Goal: Task Accomplishment & Management: Complete application form

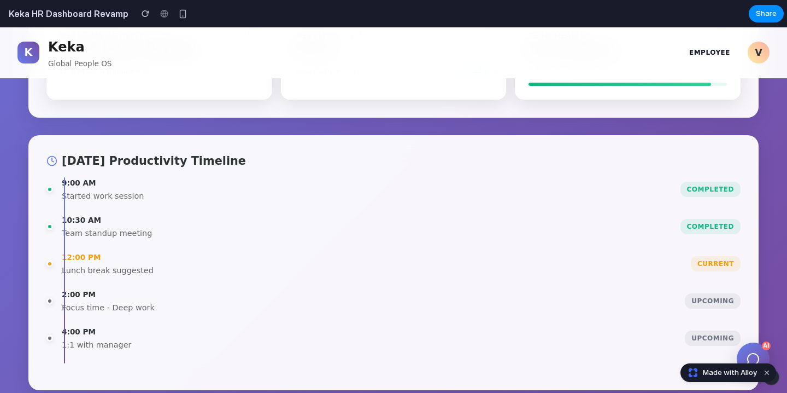
scroll to position [786, 0]
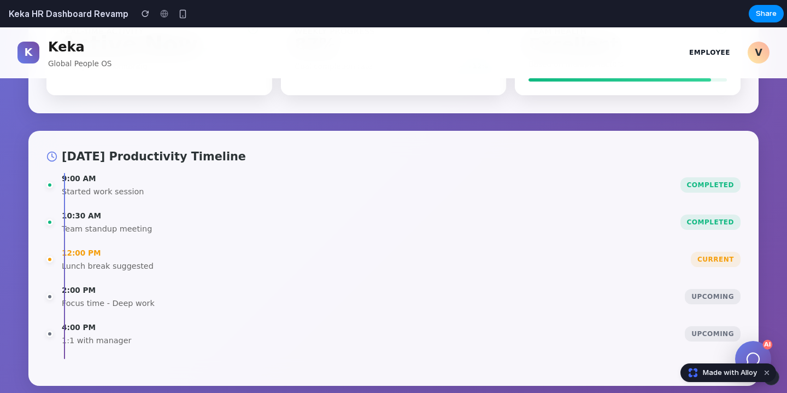
click at [753, 359] on icon at bounding box center [753, 359] width 0 height 0
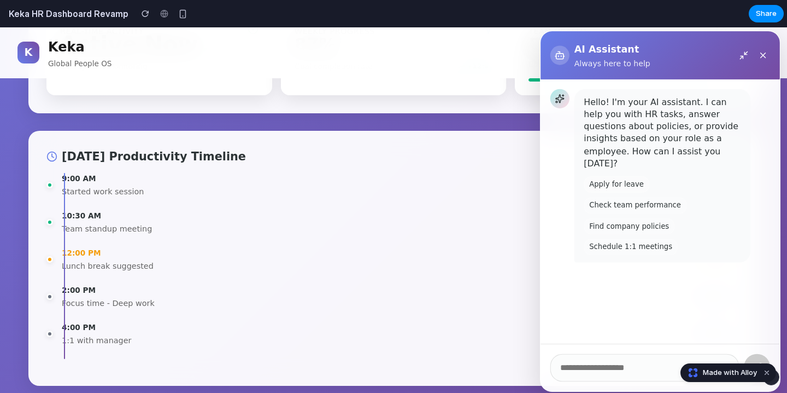
click at [661, 211] on button "Apply for leave" at bounding box center [661, 211] width 0 height 0
type input "**********"
click at [771, 372] on button "Dismiss watermark" at bounding box center [767, 372] width 13 height 13
click at [661, 211] on button at bounding box center [661, 211] width 0 height 0
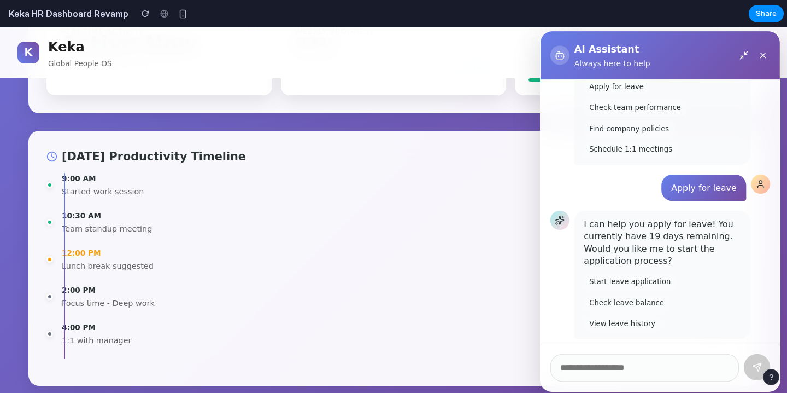
scroll to position [91, 0]
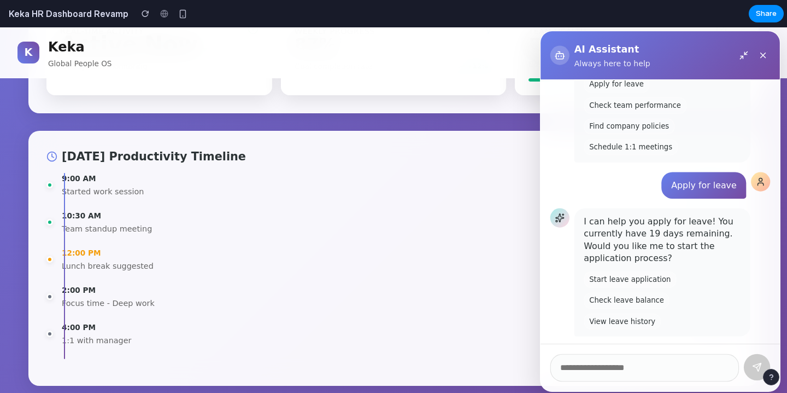
click at [661, 211] on button "Start leave application" at bounding box center [661, 211] width 0 height 0
type input "**********"
click at [661, 211] on button at bounding box center [661, 211] width 0 height 0
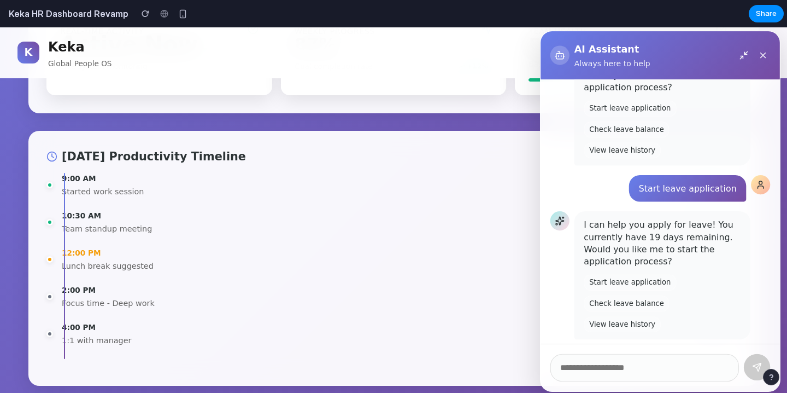
scroll to position [249, 0]
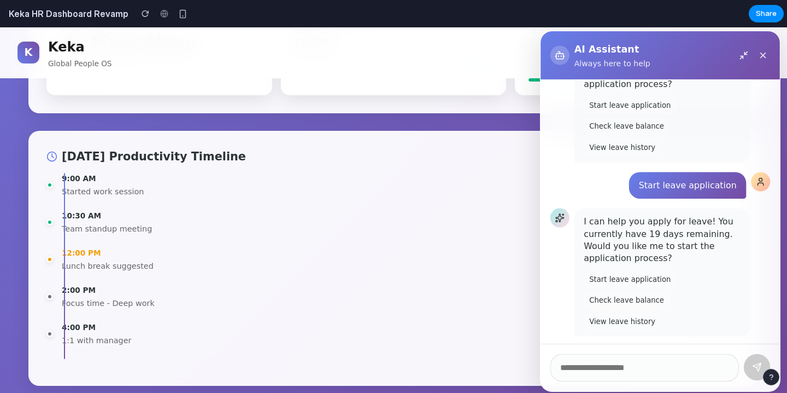
click at [661, 211] on button "Check leave balance" at bounding box center [661, 211] width 0 height 0
click at [661, 211] on button "View leave history" at bounding box center [661, 211] width 0 height 0
type input "**********"
click at [661, 211] on button at bounding box center [661, 211] width 0 height 0
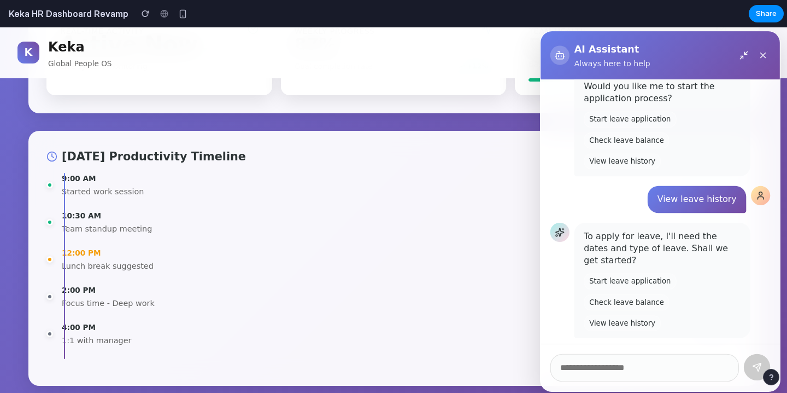
scroll to position [396, 0]
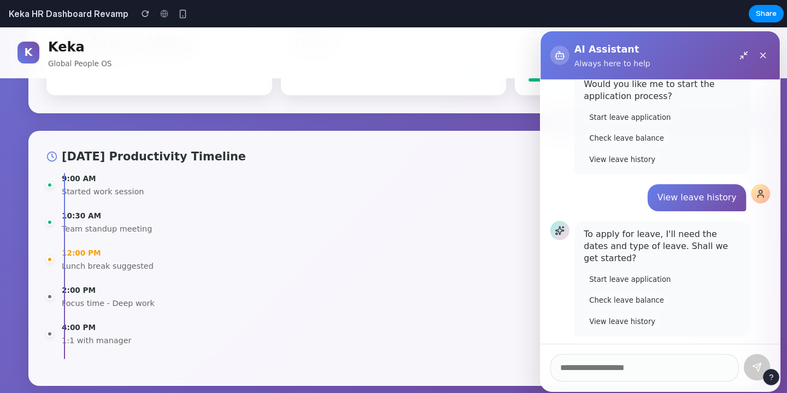
click at [661, 211] on div "AI Assistant Always here to help" at bounding box center [661, 211] width 0 height 0
click at [668, 201] on icon at bounding box center [667, 201] width 1 height 1
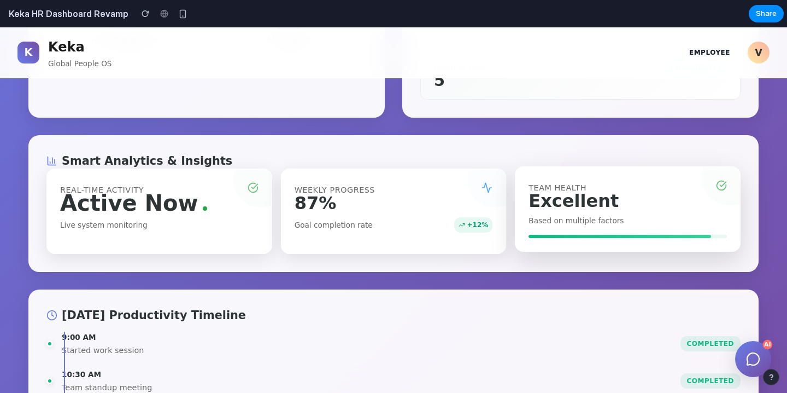
scroll to position [614, 0]
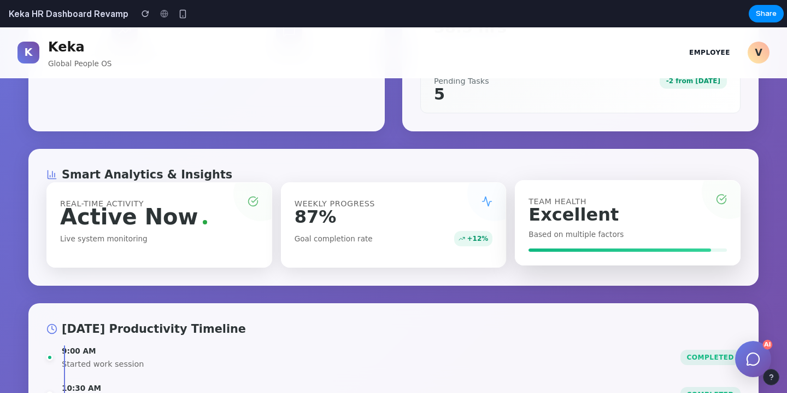
click at [673, 239] on div "Team Health Excellent Based on multiple factors" at bounding box center [628, 222] width 226 height 85
